Goal: Task Accomplishment & Management: Complete application form

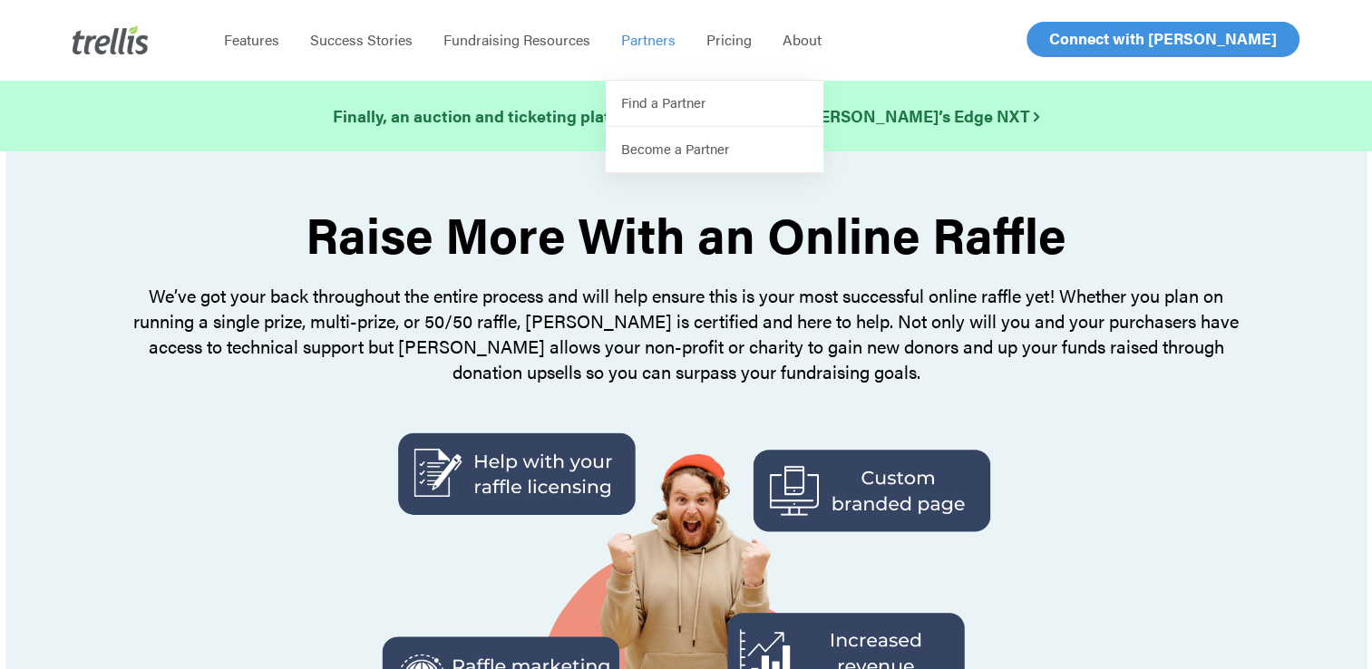
click at [672, 42] on span "Partners" at bounding box center [648, 39] width 54 height 21
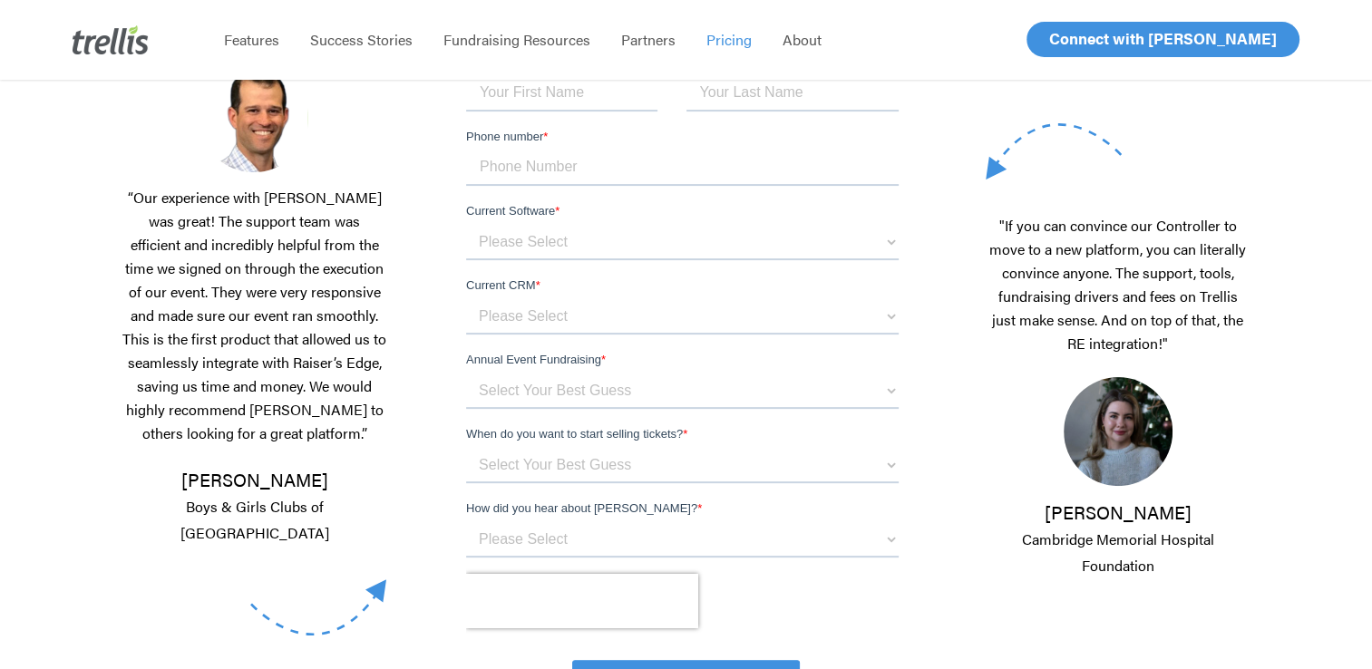
scroll to position [91, 0]
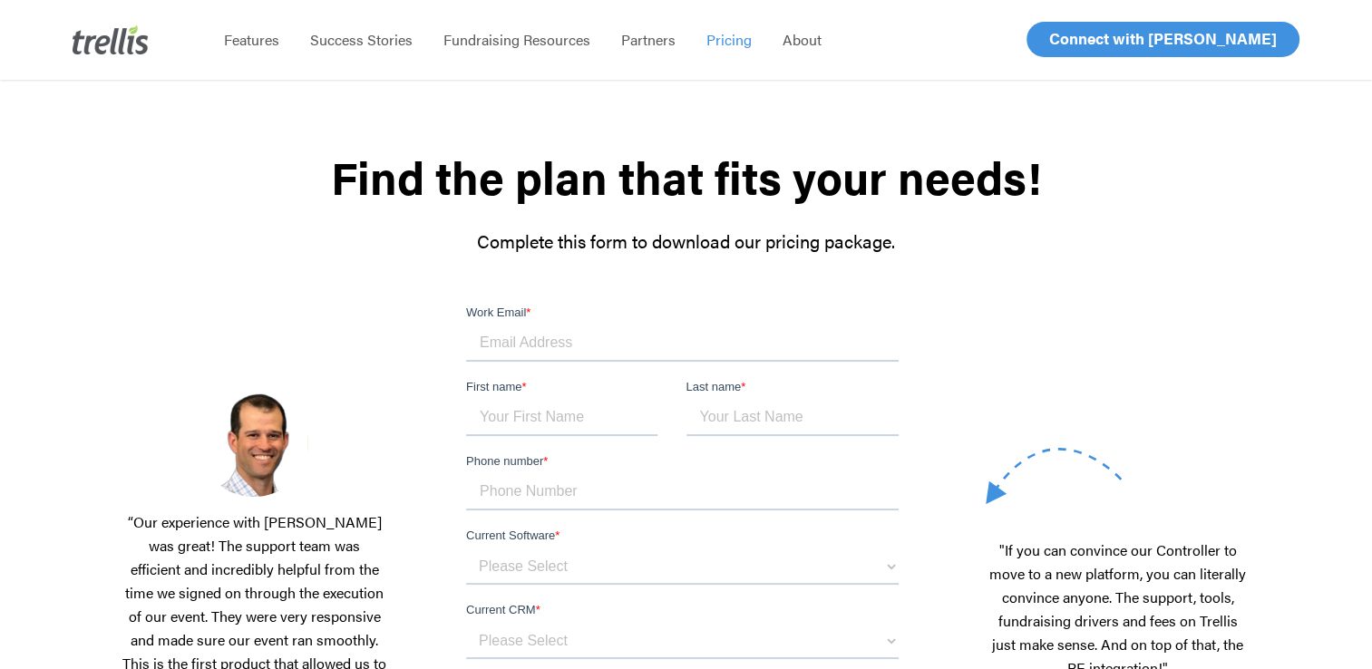
click at [522, 337] on input "Work Email *" at bounding box center [682, 344] width 433 height 36
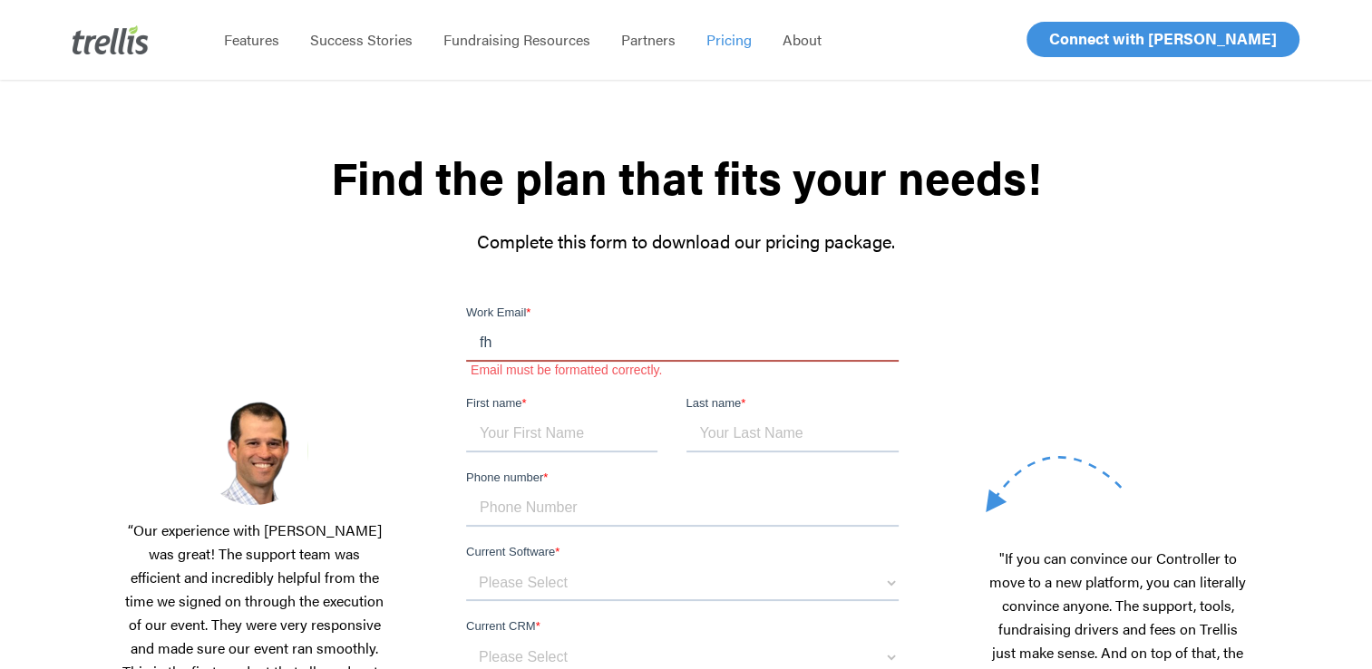
type input "[EMAIL_ADDRESS][DOMAIN_NAME]"
type input "31"
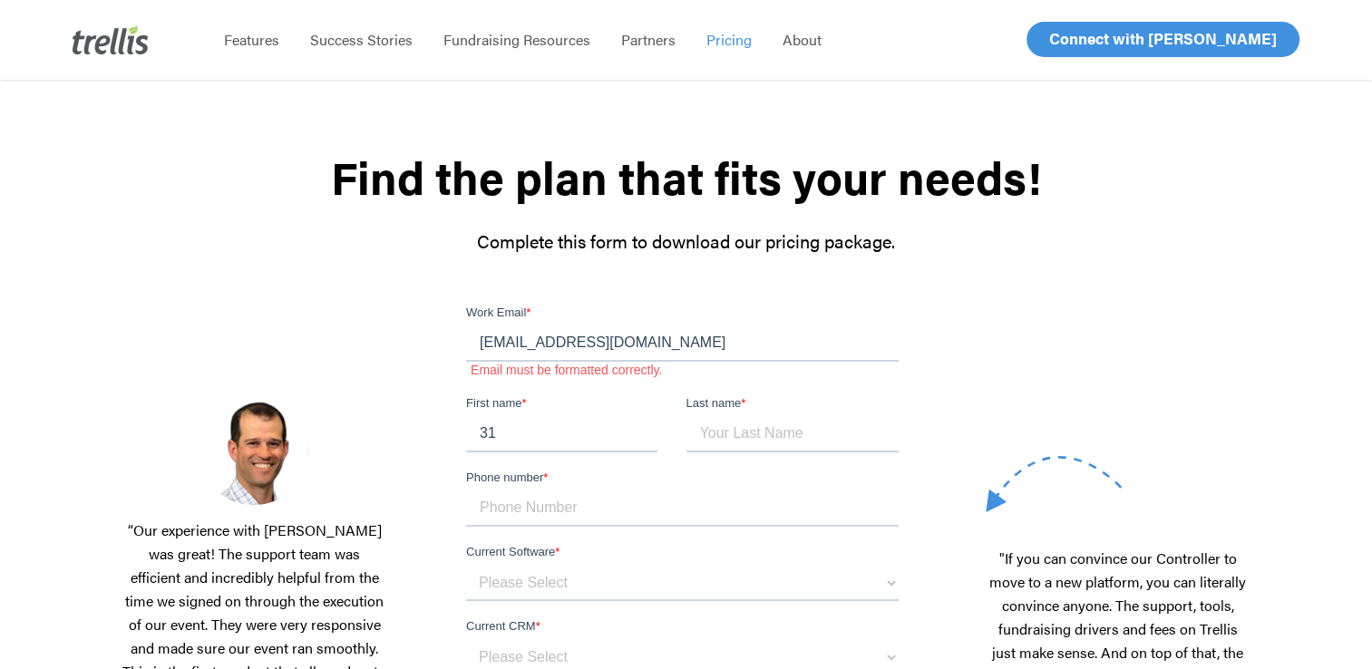
type input "Kindness"
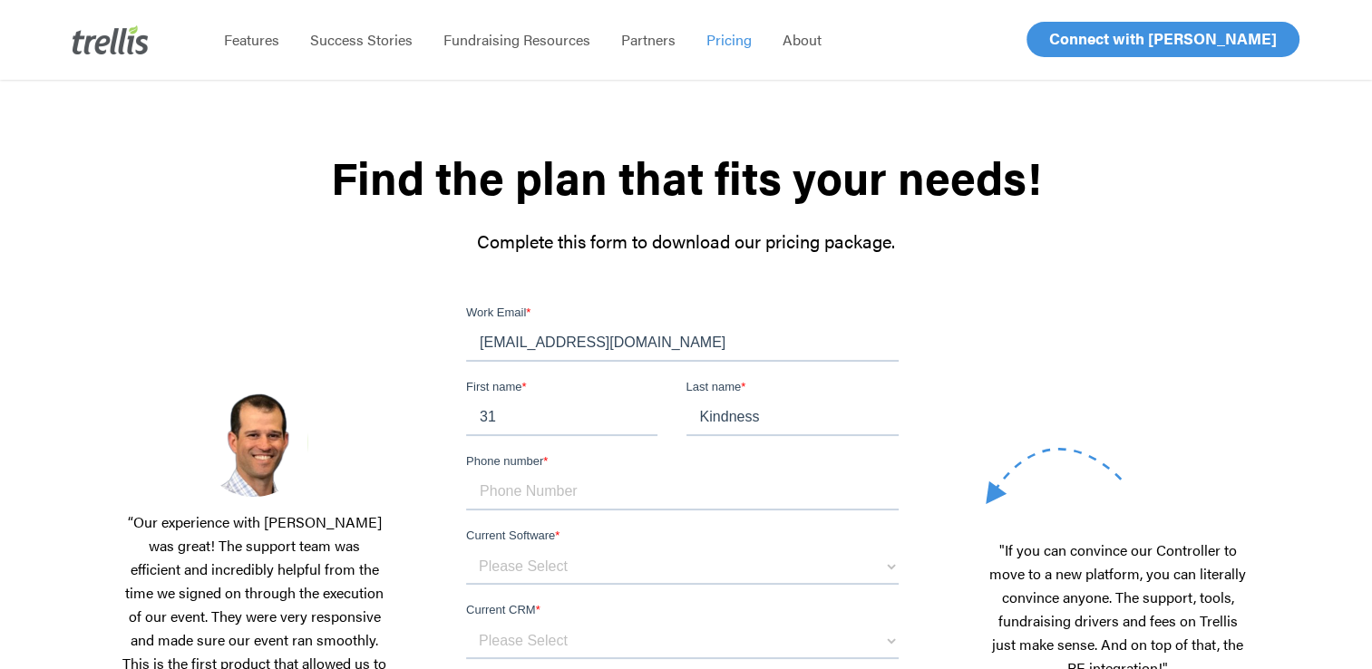
scroll to position [272, 0]
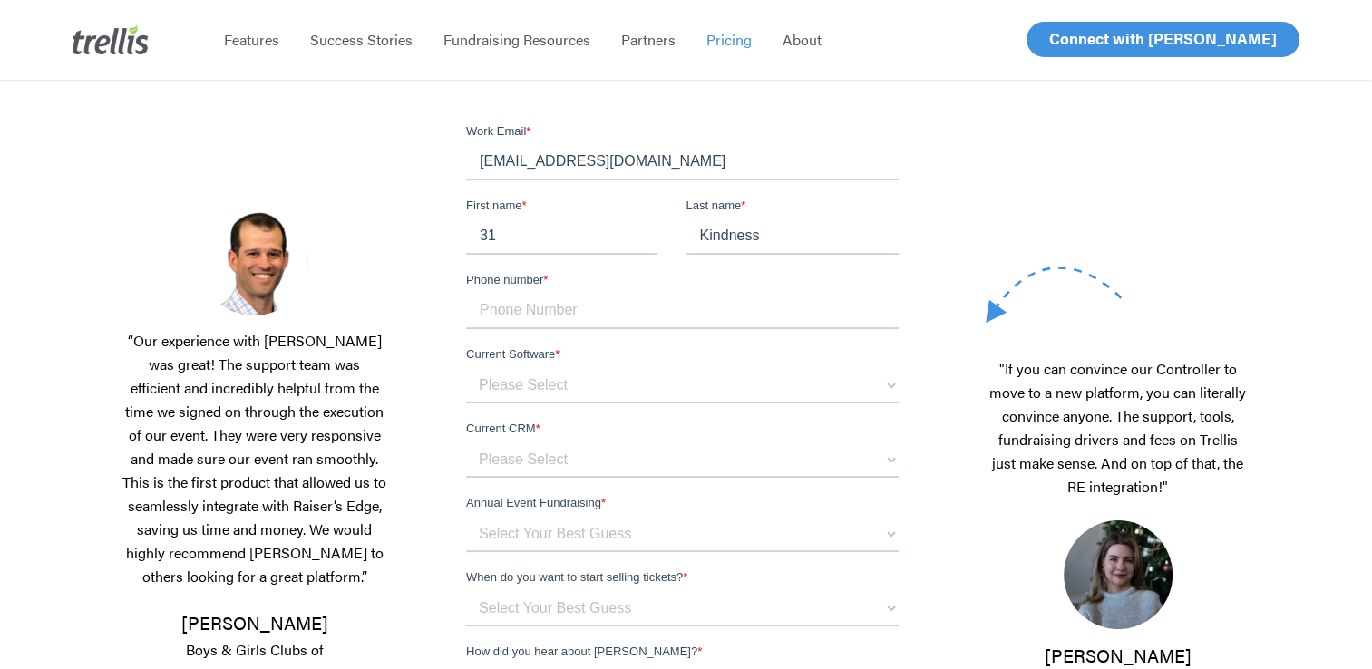
drag, startPoint x: 518, startPoint y: 236, endPoint x: 365, endPoint y: 221, distance: 153.0
click at [466, 221] on html "Work Email * [EMAIL_ADDRESS][DOMAIN_NAME] First name * 31 Last name * Kindness …" at bounding box center [686, 501] width 440 height 759
type input "[PERSON_NAME]"
type input "17782120590"
drag, startPoint x: 793, startPoint y: 238, endPoint x: 501, endPoint y: 214, distance: 293.0
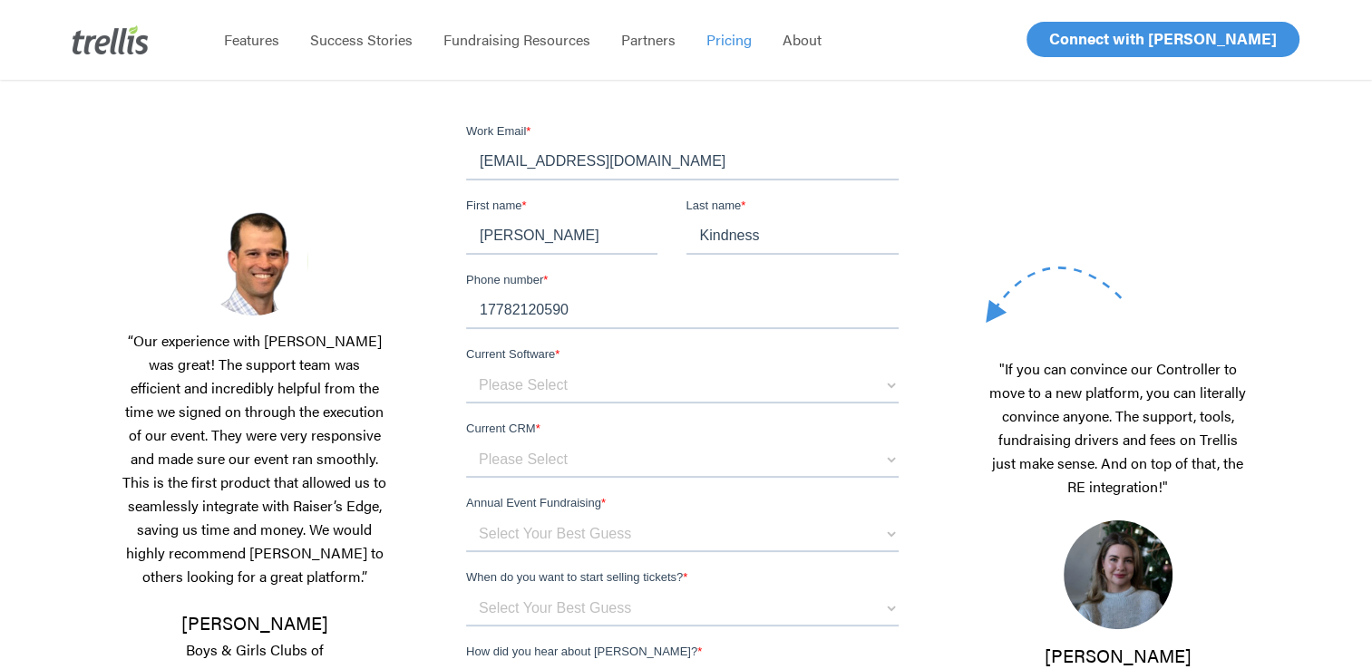
click at [501, 214] on fieldset "First name * [PERSON_NAME] Last name * Kindness" at bounding box center [686, 234] width 440 height 74
type input "Ioakimidou"
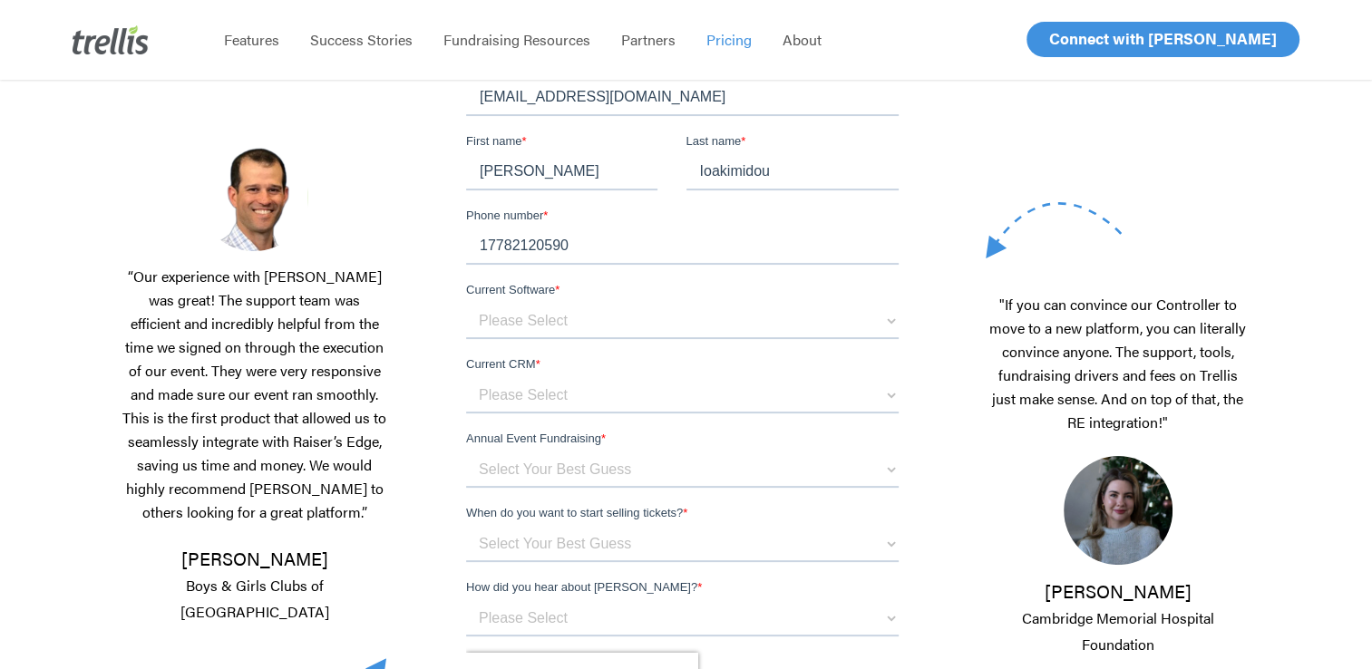
scroll to position [363, 0]
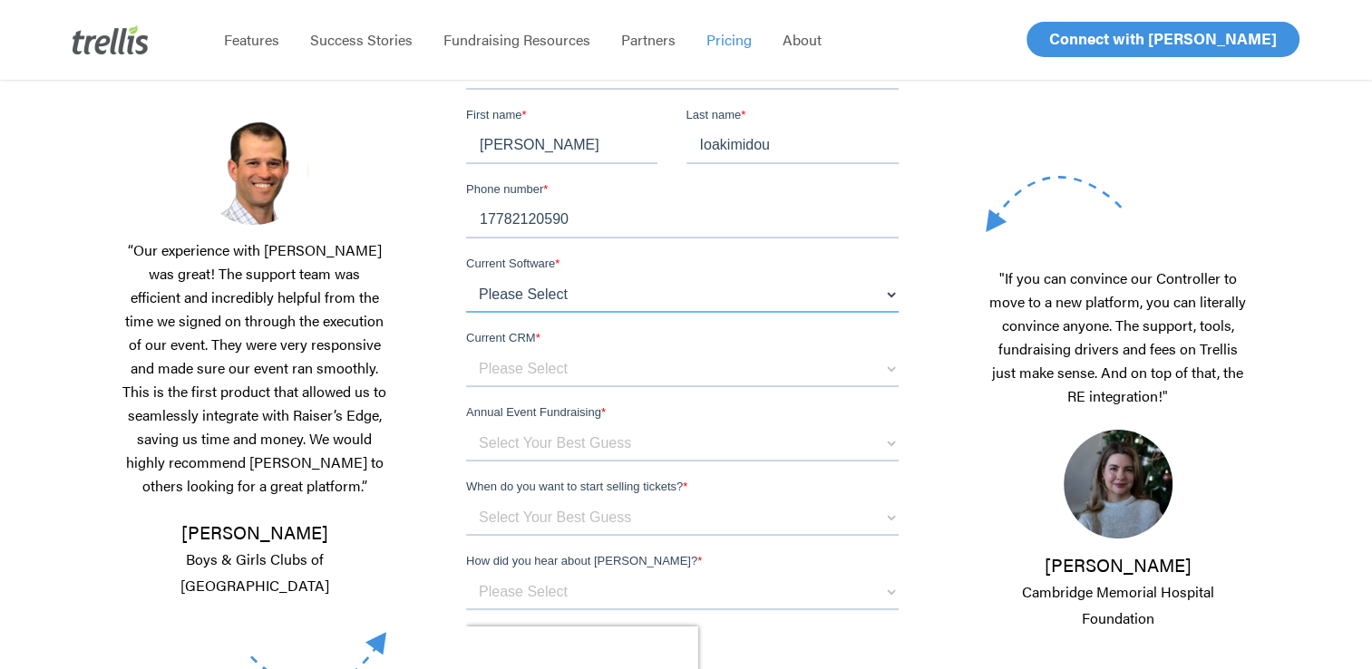
click at [550, 282] on select "Please Select OneCause Givesmart GreaterGiving Givergy Other" at bounding box center [682, 295] width 433 height 36
select select "Other"
click at [466, 277] on select "Please Select OneCause Givesmart GreaterGiving Givergy Other" at bounding box center [682, 295] width 433 height 36
click at [522, 365] on select "Please Select Blackbaud Raiser's Edge Salesforce Donor Perfect Veracross Virtuo…" at bounding box center [682, 369] width 433 height 36
select select "Other"
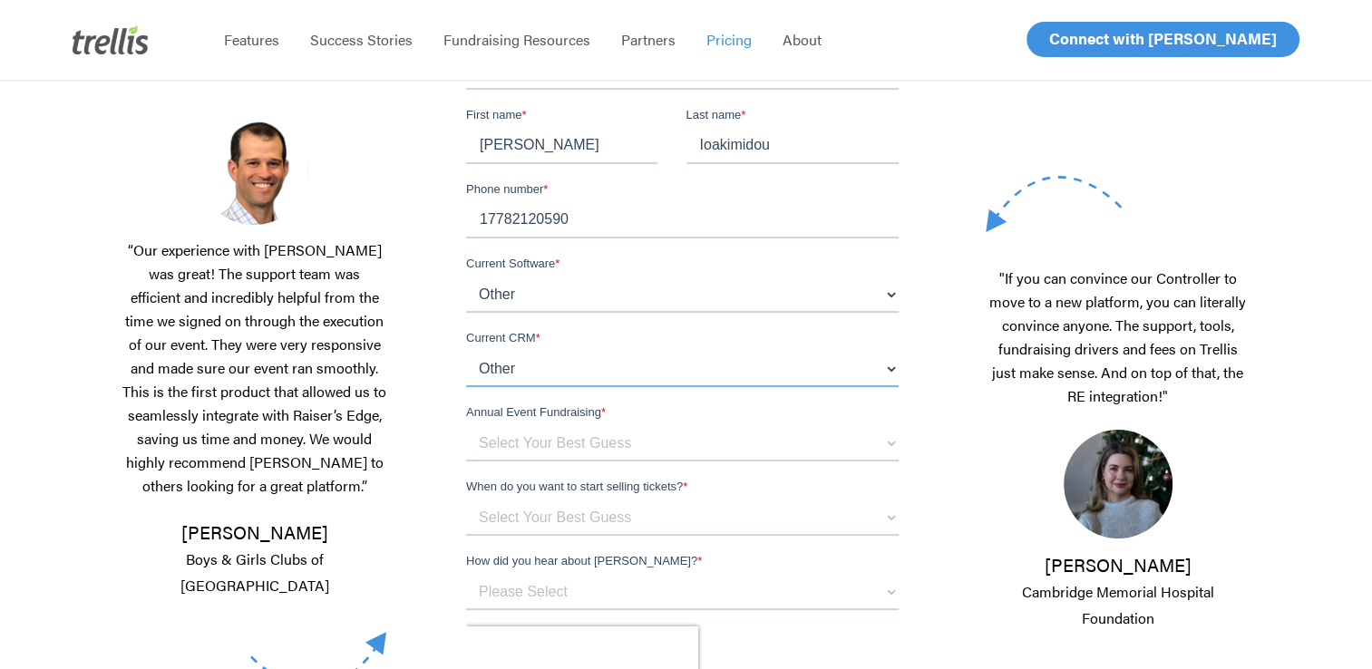
click at [466, 351] on select "Please Select Blackbaud Raiser's Edge Salesforce Donor Perfect Veracross Virtuo…" at bounding box center [682, 369] width 433 height 36
click at [508, 437] on select "Select Your Best Guess below $150k per year $150k - $500k $500k+" at bounding box center [682, 443] width 433 height 36
select select "below $150k per year"
click at [466, 425] on select "Select Your Best Guess below $150k per year $150k - $500k $500k+" at bounding box center [682, 443] width 433 height 36
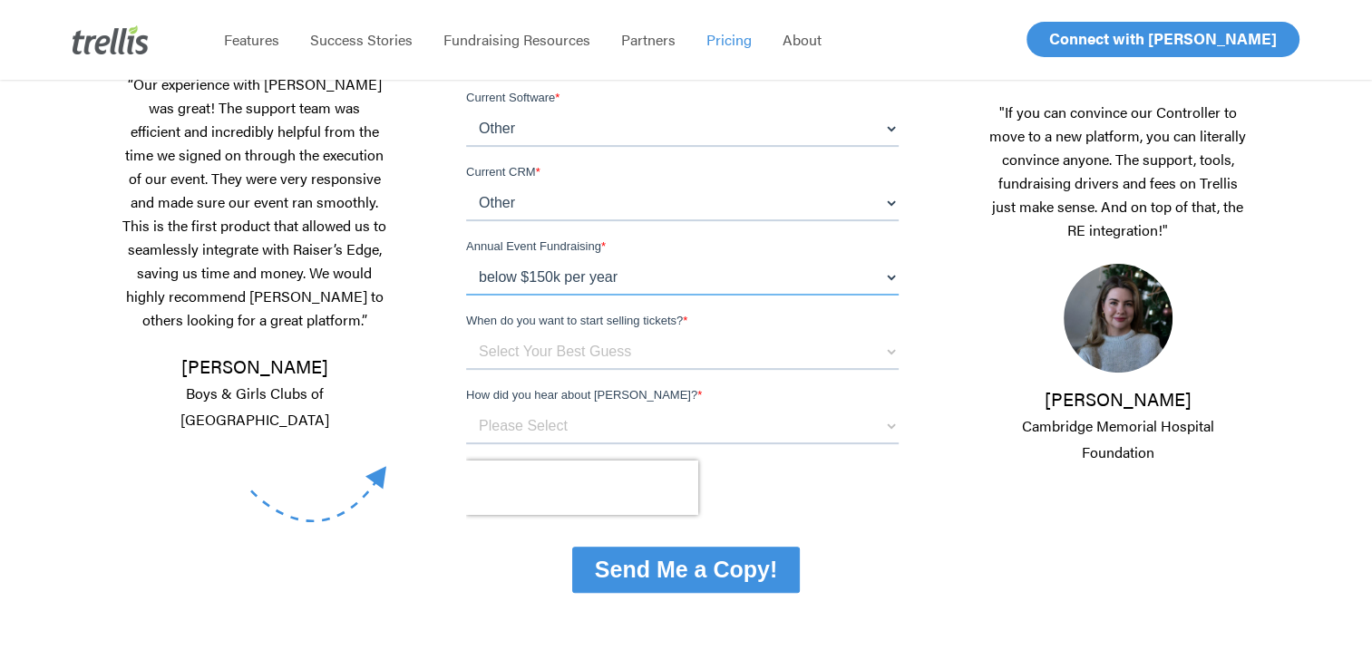
scroll to position [544, 0]
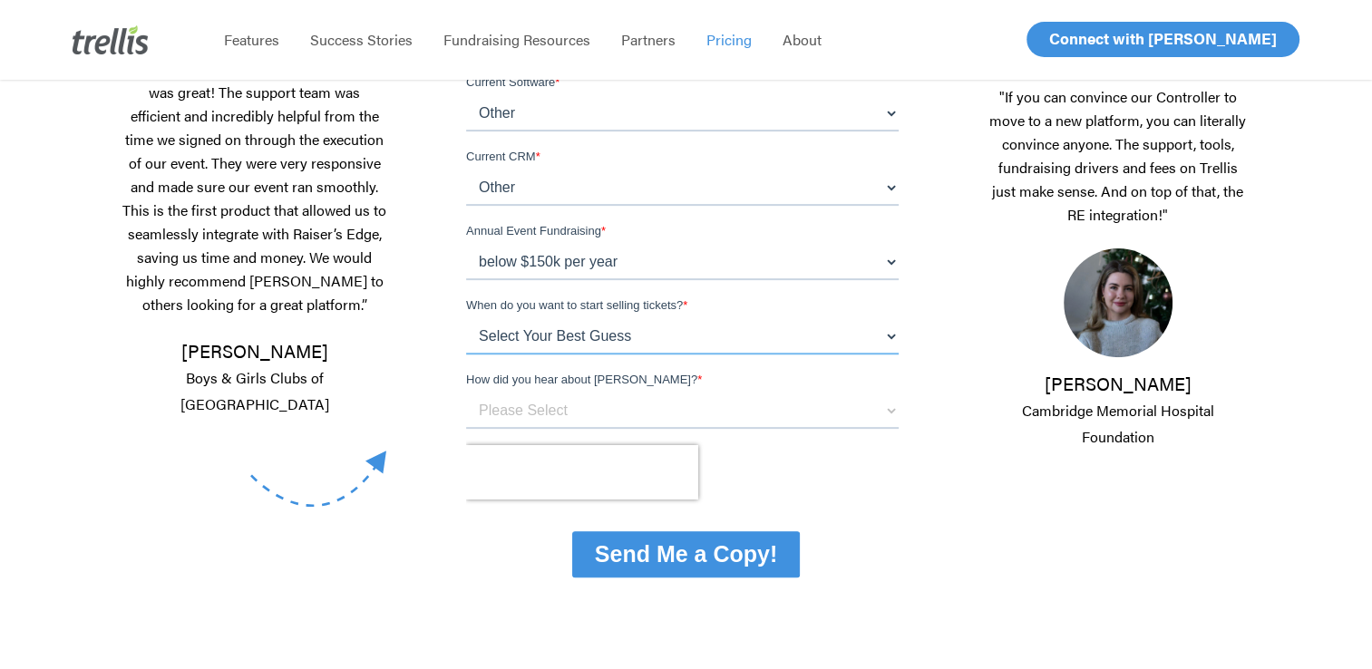
click at [560, 334] on select "Select Your Best Guess Unsure 1 - 3 months 3 - 6 months 6 months + Immediately" at bounding box center [682, 336] width 433 height 36
select select "1 - 3 months"
click at [466, 355] on select "Select Your Best Guess Unsure 1 - 3 months 3 - 6 months 6 months + Immediately" at bounding box center [682, 336] width 433 height 36
click at [537, 333] on select "Select Your Best Guess Unsure 1 - 3 months 3 - 6 months 6 months + Immediately" at bounding box center [682, 336] width 433 height 36
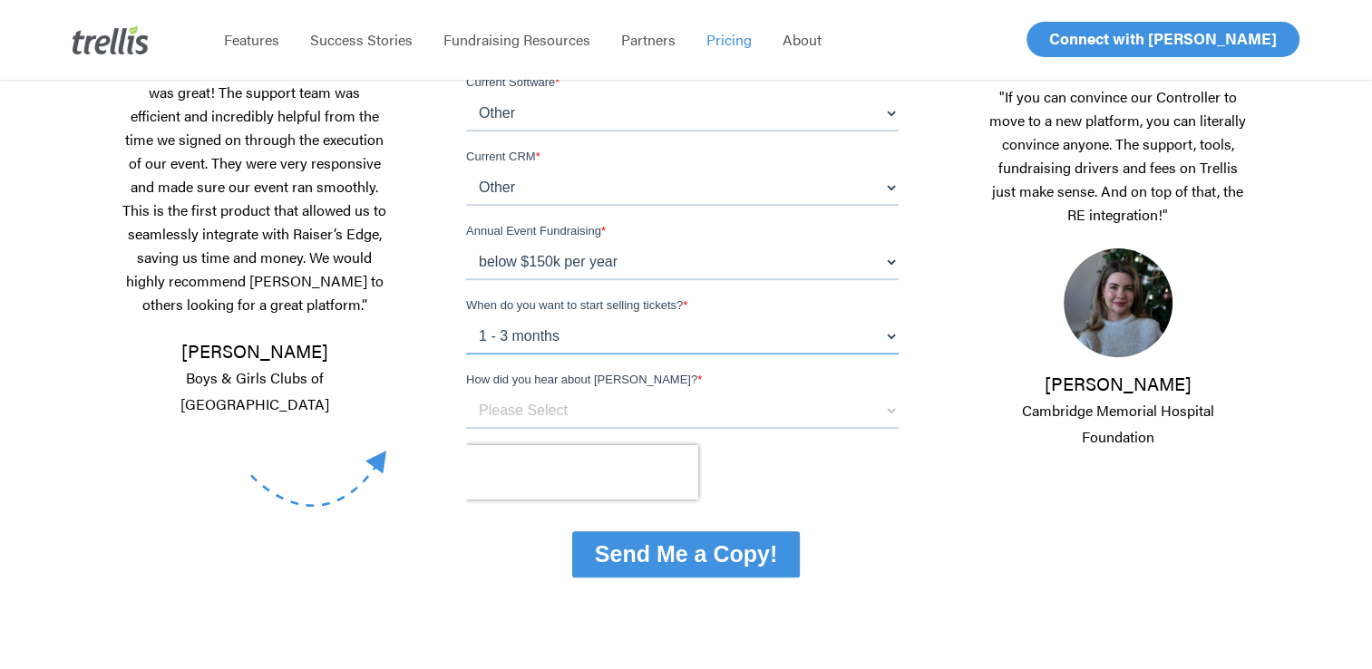
click at [537, 333] on select "Select Your Best Guess Unsure 1 - 3 months 3 - 6 months 6 months + Immediately" at bounding box center [682, 336] width 433 height 36
click at [532, 416] on select "Please Select Referral From a Friend Attended an Event that Used [PERSON_NAME] …" at bounding box center [682, 411] width 433 height 36
select select "Other"
click at [466, 429] on select "Please Select Referral From a Friend Attended an Event that Used [PERSON_NAME] …" at bounding box center [682, 411] width 433 height 36
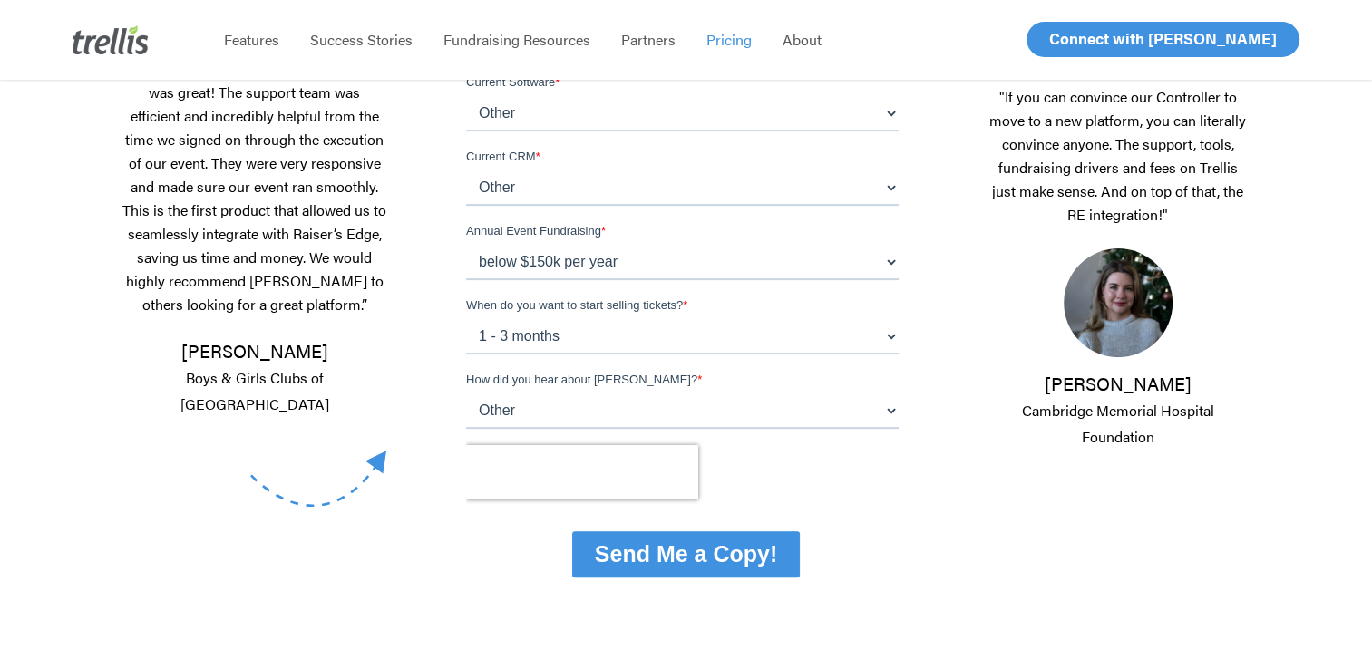
click at [672, 554] on input "Send Me a Copy!" at bounding box center [686, 554] width 228 height 46
